Goal: Find specific page/section: Find specific page/section

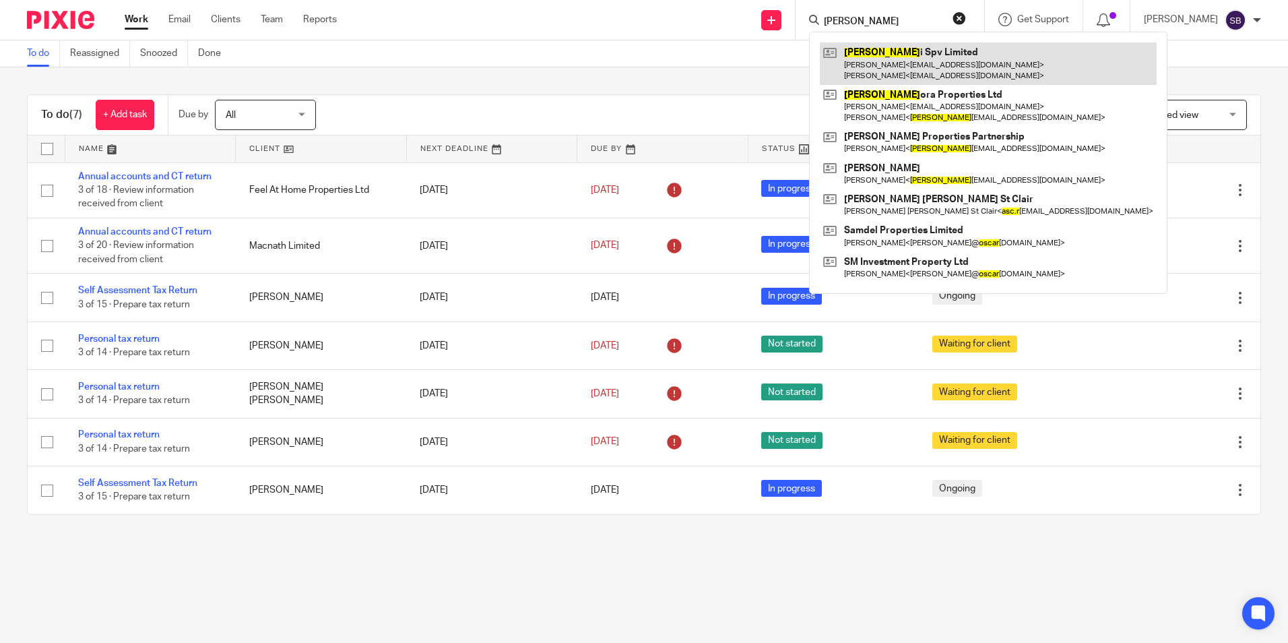
type input "[PERSON_NAME]"
click at [908, 56] on link at bounding box center [988, 63] width 337 height 42
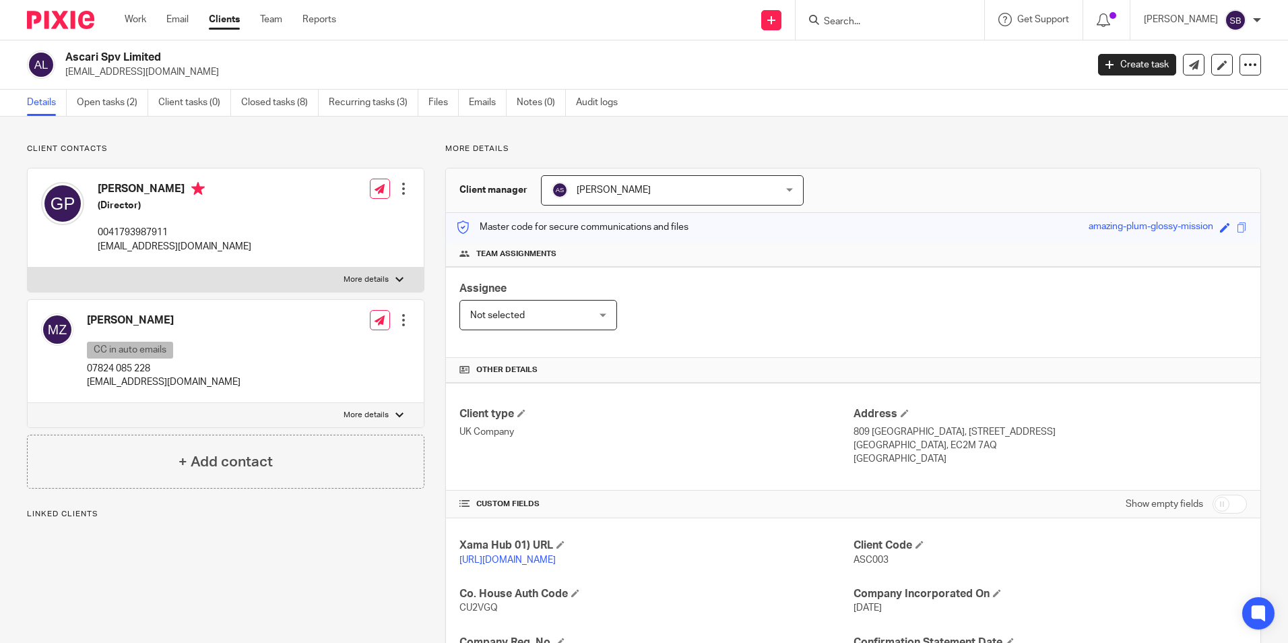
drag, startPoint x: 68, startPoint y: 56, endPoint x: 168, endPoint y: 48, distance: 100.7
click at [168, 48] on div "Ascari Spv Limited gianmariapanini@gmail.com Create task Update from Companies …" at bounding box center [644, 64] width 1288 height 49
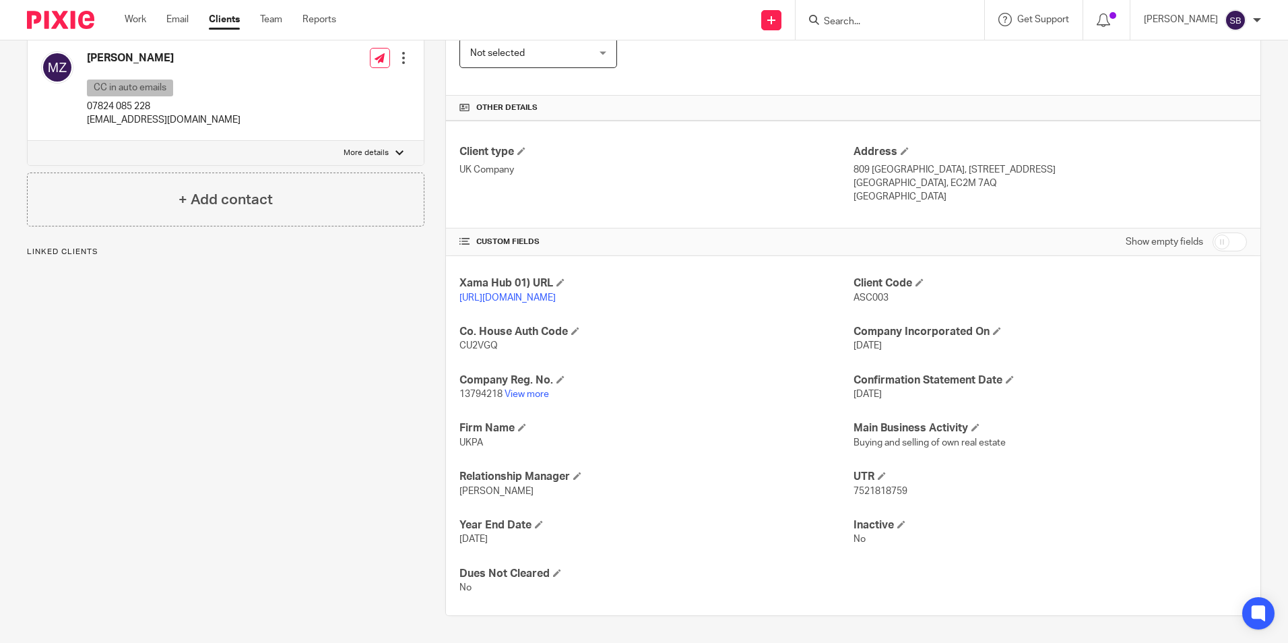
scroll to position [276, 0]
click at [518, 390] on link "View more" at bounding box center [527, 393] width 44 height 9
